Goal: Information Seeking & Learning: Learn about a topic

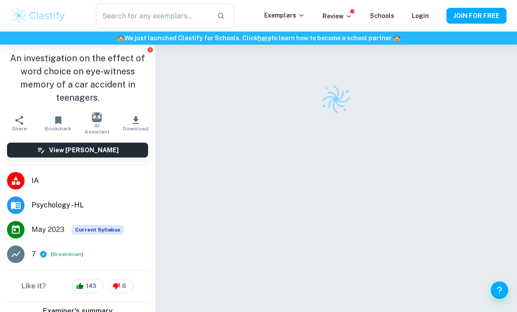
checkbox input "true"
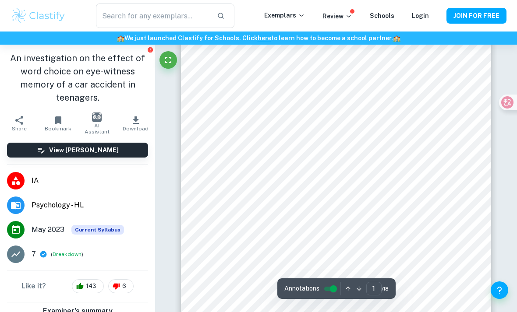
scroll to position [24, 0]
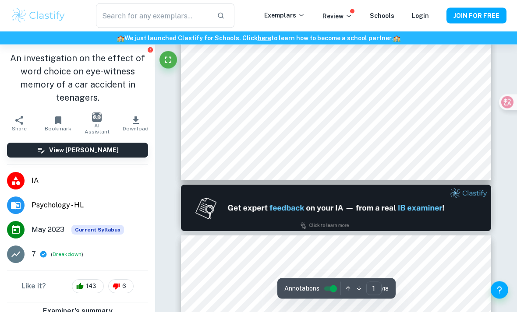
type input "2"
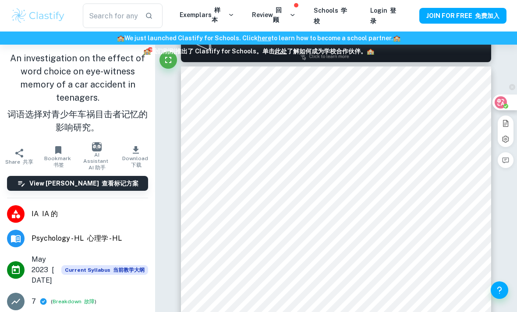
click at [507, 136] on icon at bounding box center [505, 139] width 7 height 7
select select "slide.left"
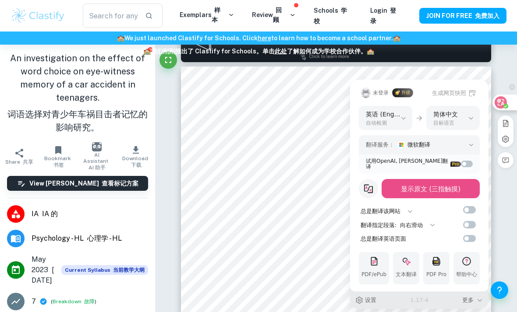
click at [370, 299] on span "设置" at bounding box center [370, 300] width 11 height 9
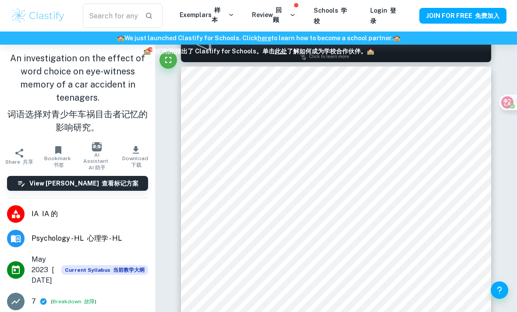
scroll to position [494, 0]
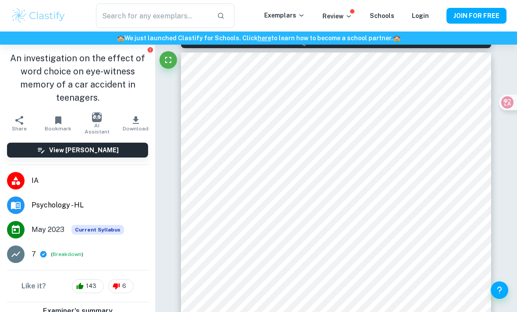
type input "1"
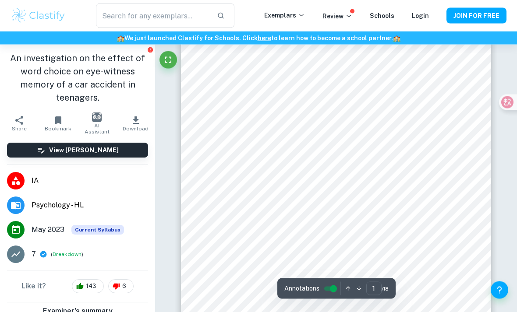
scroll to position [0, 0]
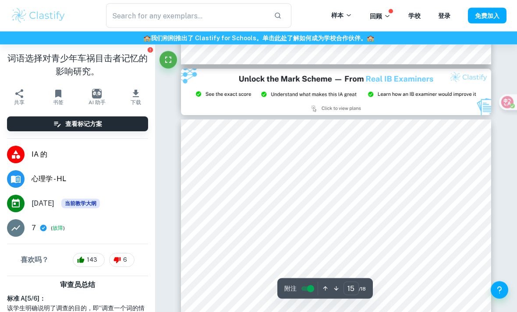
scroll to position [6336, 0]
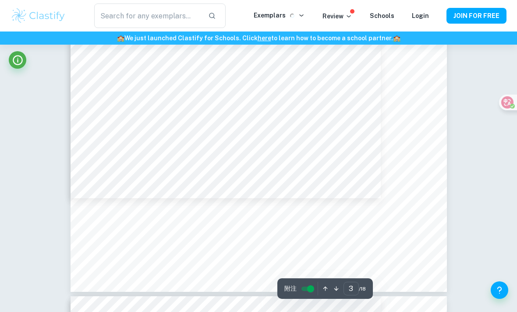
scroll to position [1623, 0]
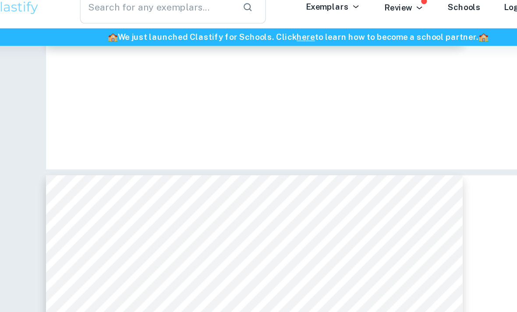
type input "3"
